Goal: Task Accomplishment & Management: Use online tool/utility

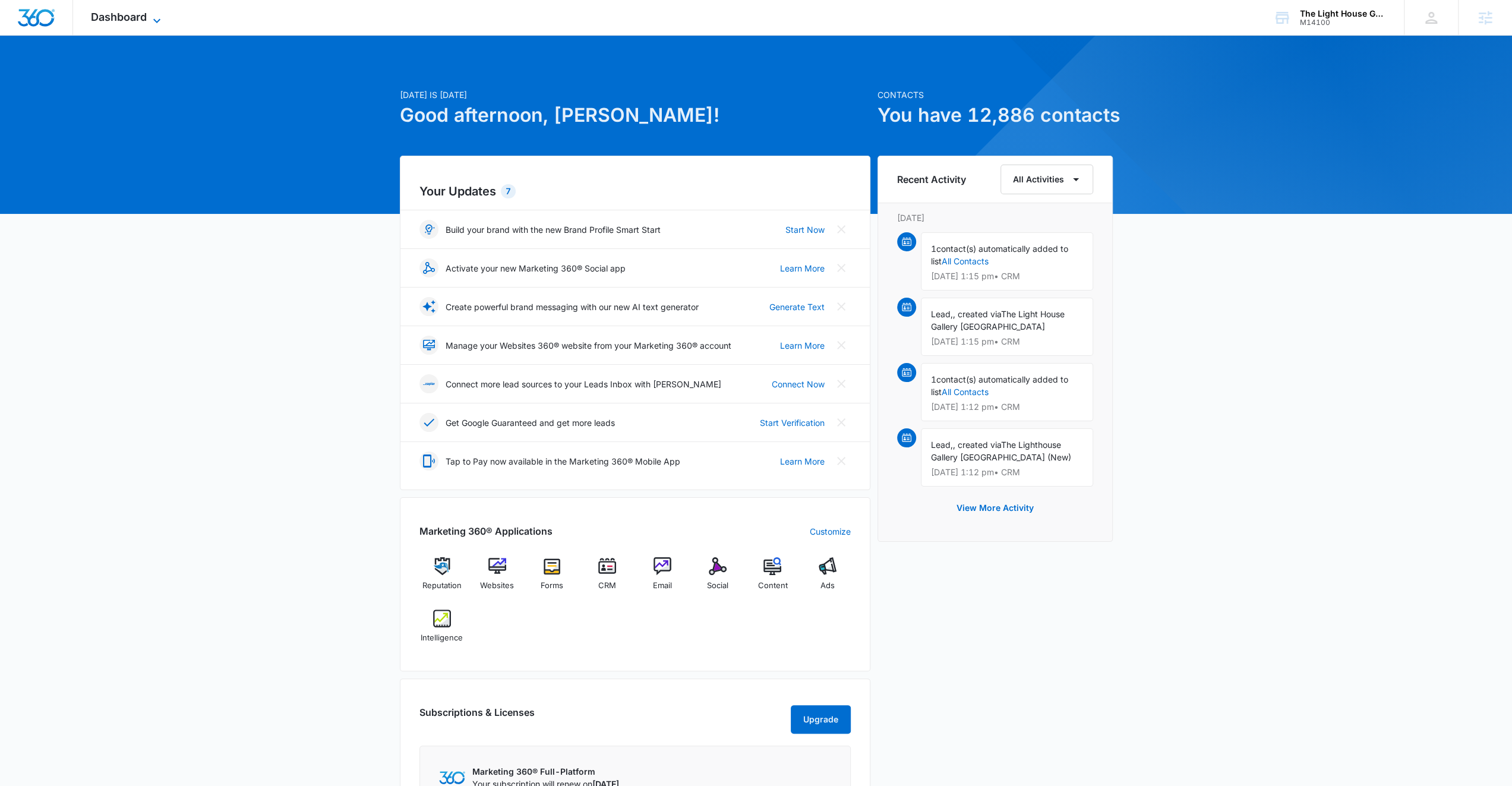
click at [155, 19] on icon at bounding box center [157, 21] width 7 height 4
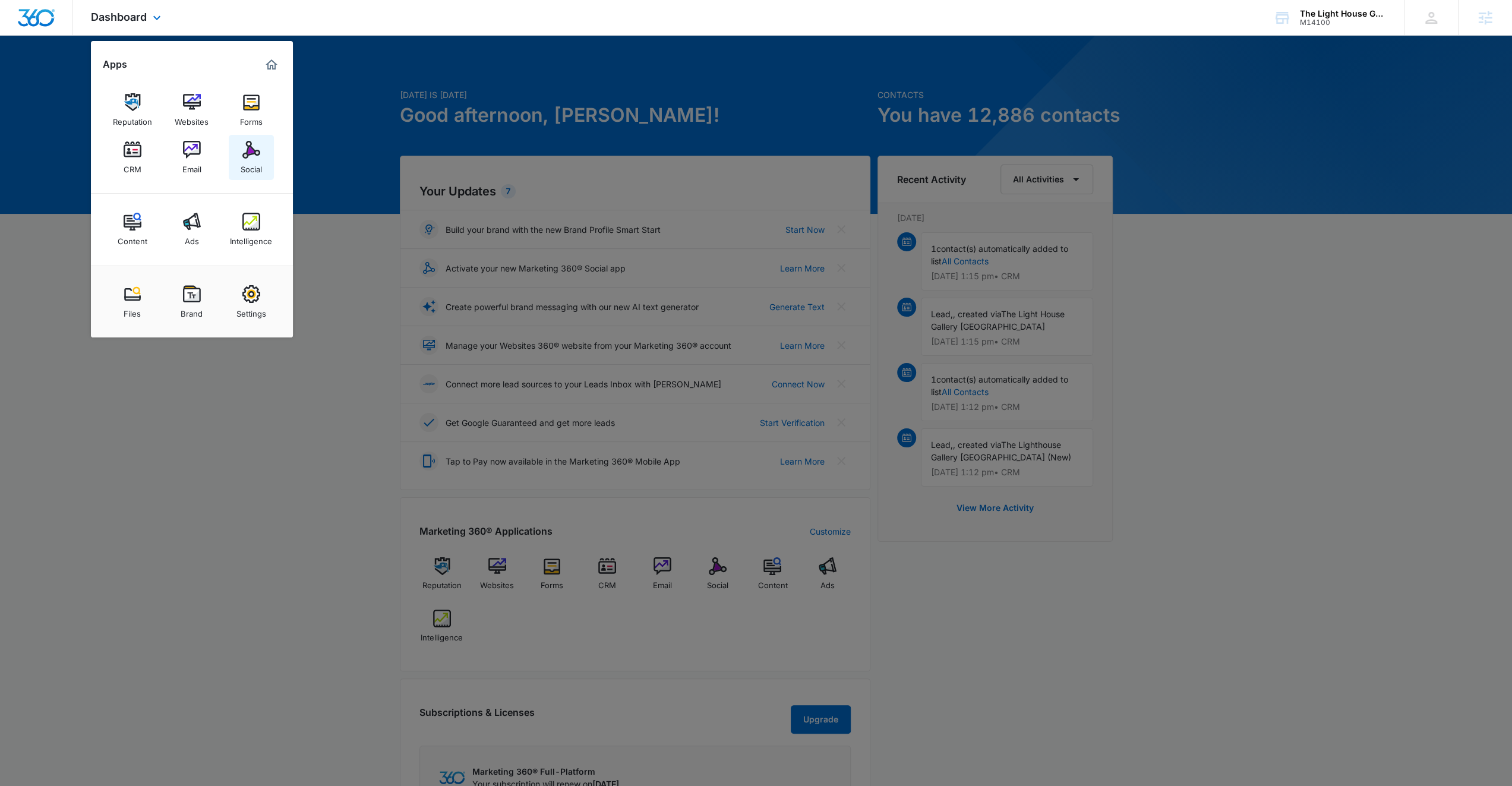
click at [243, 154] on img at bounding box center [251, 149] width 18 height 18
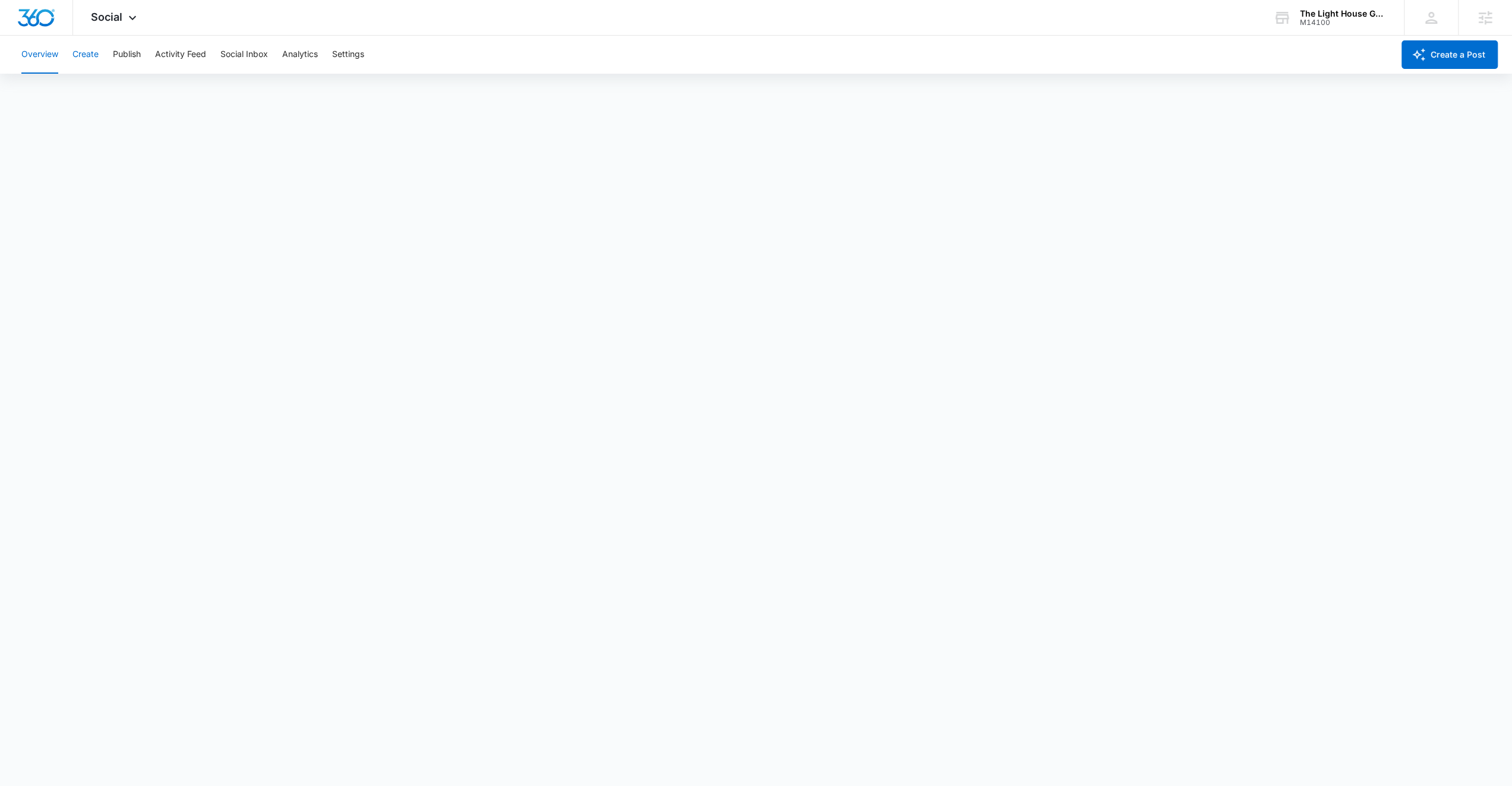
click at [87, 56] on button "Create" at bounding box center [85, 54] width 26 height 38
click at [129, 87] on button "Approvals" at bounding box center [116, 91] width 40 height 33
